Goal: Task Accomplishment & Management: Complete application form

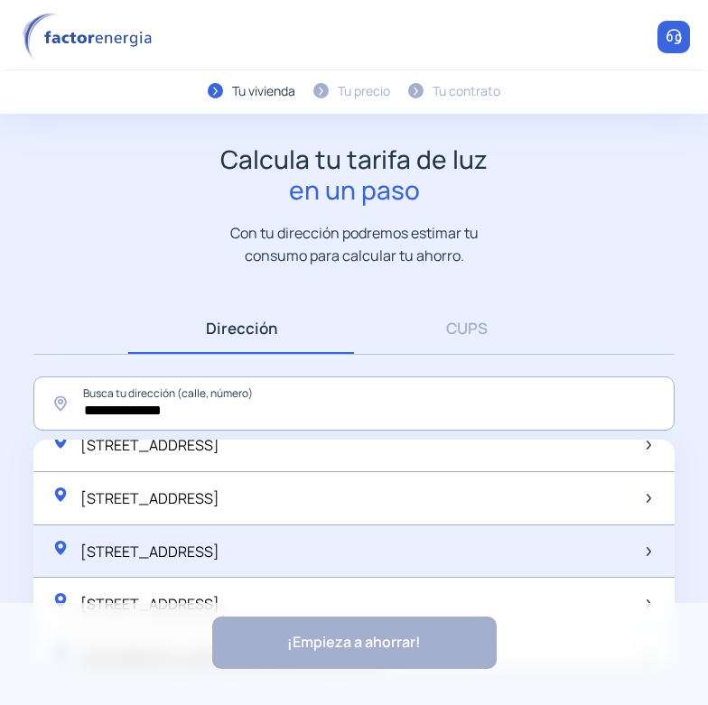
scroll to position [38, 0]
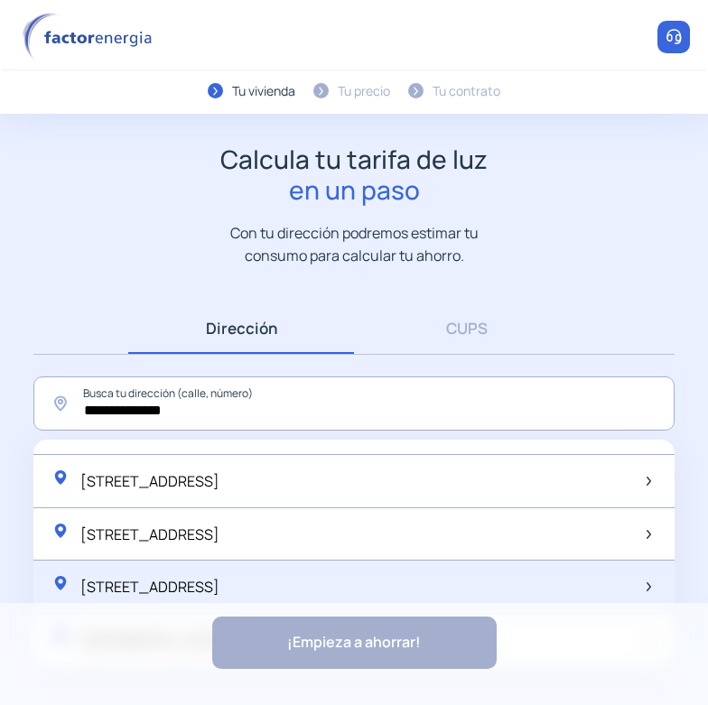
click at [219, 579] on span "[STREET_ADDRESS]" at bounding box center [149, 587] width 139 height 20
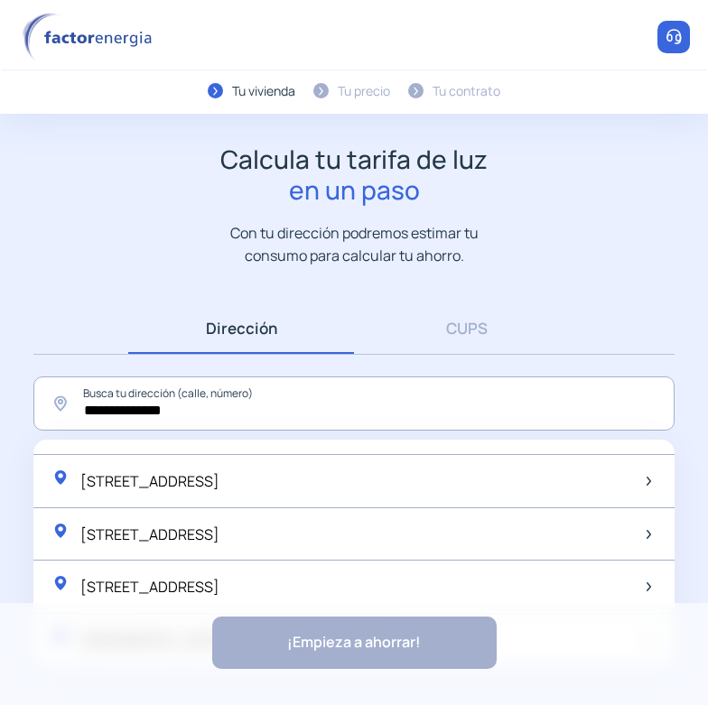
type input "**********"
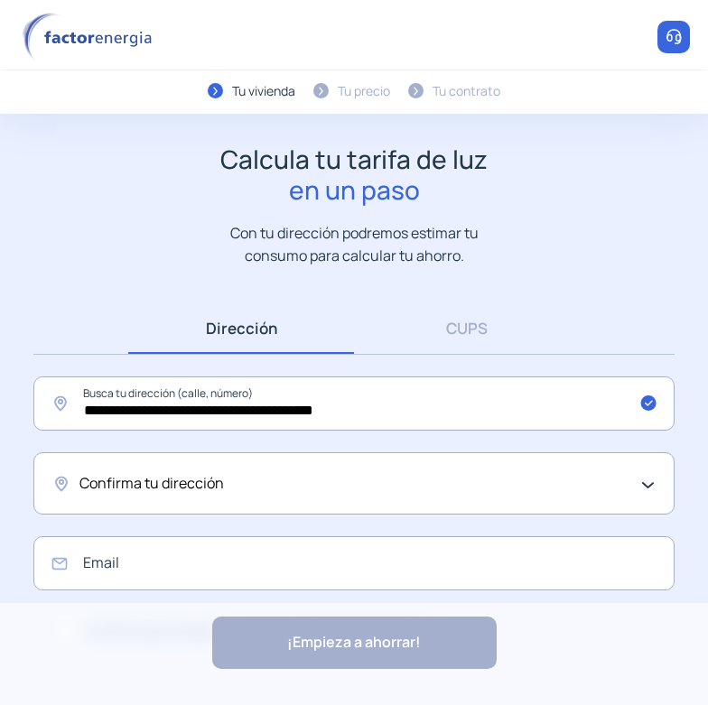
click at [176, 458] on div "Confirma tu dirección" at bounding box center [353, 483] width 641 height 62
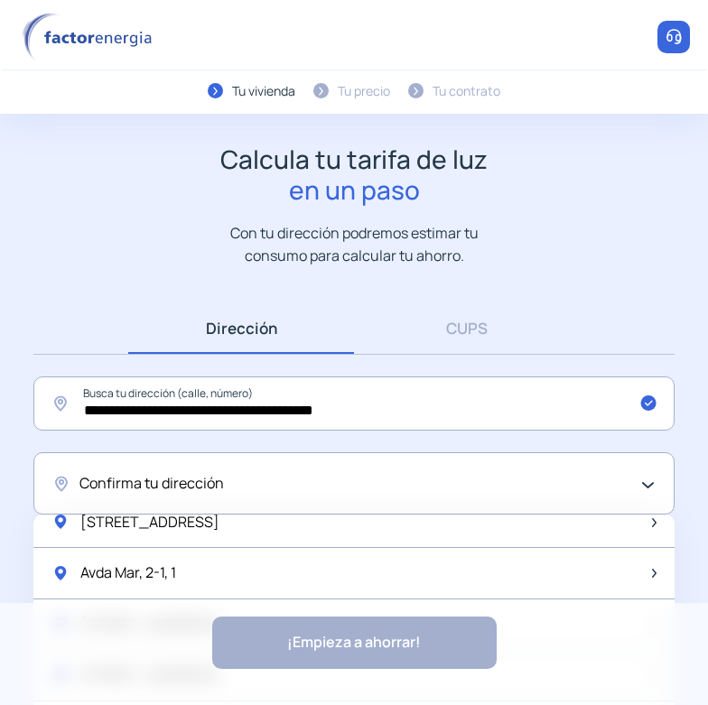
scroll to position [632, 0]
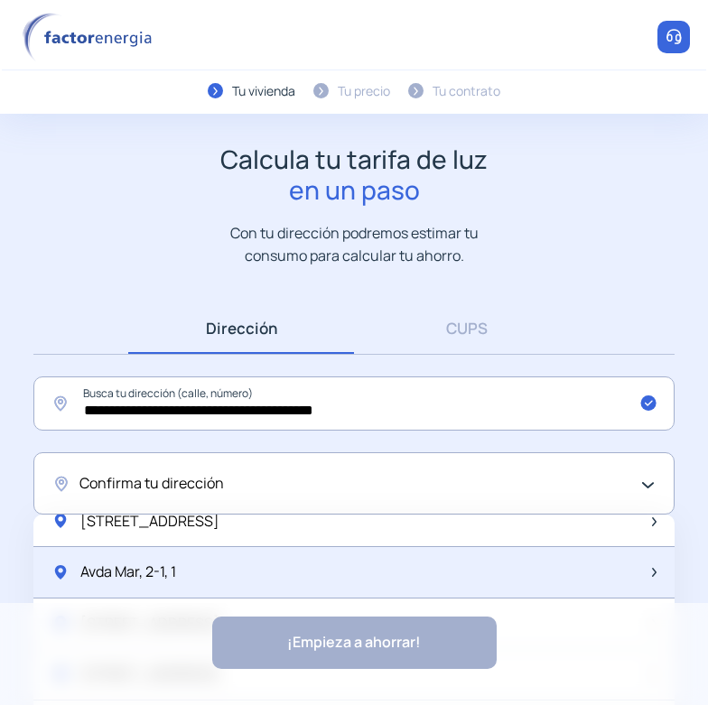
click at [172, 571] on span "Avda Mar, 2-1, 1" at bounding box center [128, 572] width 96 height 23
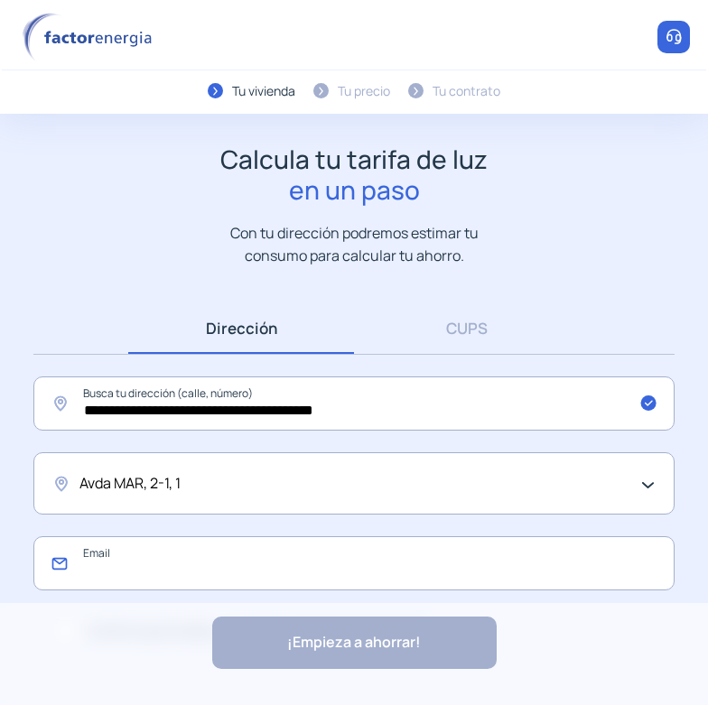
click at [153, 567] on input "email" at bounding box center [353, 563] width 641 height 54
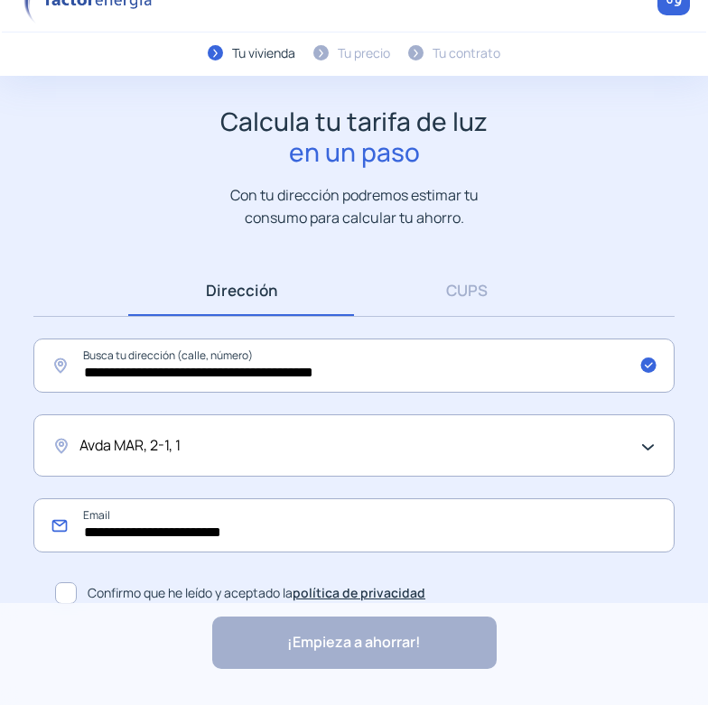
scroll to position [54, 0]
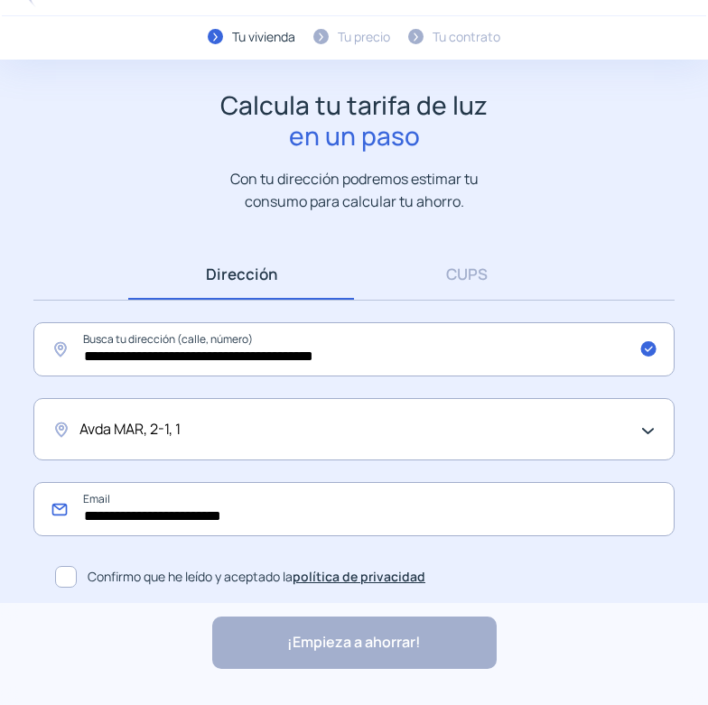
type input "**********"
click at [53, 580] on label "Confirmo que he leído y aceptado la política de privacidad" at bounding box center [361, 577] width 627 height 36
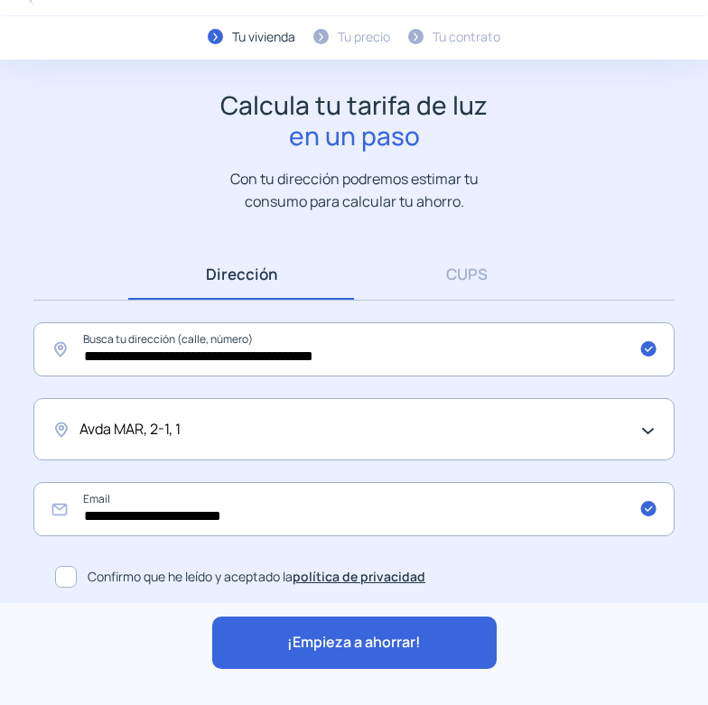
click at [327, 653] on span "¡Empieza a ahorrar!" at bounding box center [354, 642] width 134 height 23
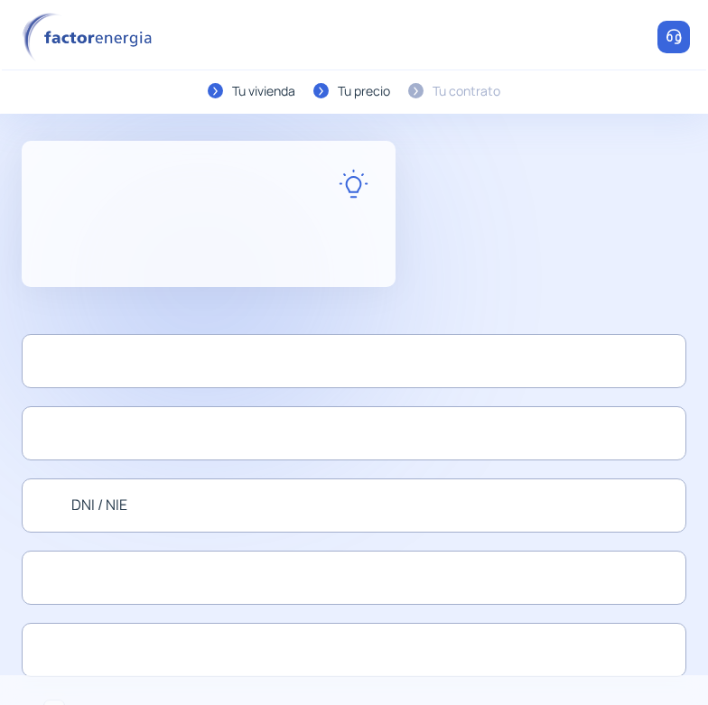
drag, startPoint x: 265, startPoint y: 96, endPoint x: 289, endPoint y: 97, distance: 23.5
click at [265, 97] on div "Tu vivienda" at bounding box center [263, 91] width 63 height 20
click at [335, 189] on div at bounding box center [209, 184] width 320 height 30
click at [366, 188] on img at bounding box center [354, 184] width 30 height 30
